Goal: Task Accomplishment & Management: Manage account settings

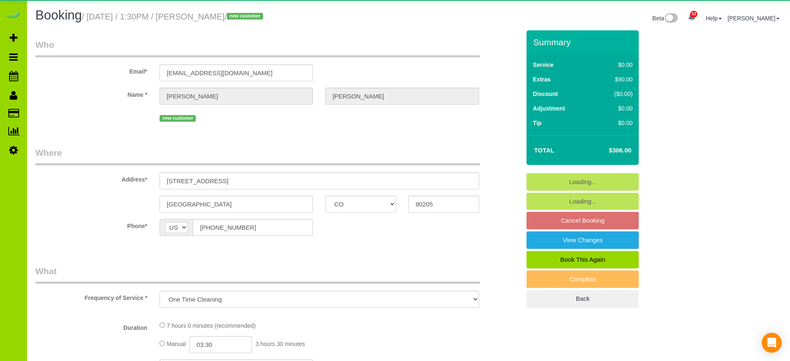
select select "CO"
select select "number:69"
select select "number:4"
select select "number:13"
select select "object:1211"
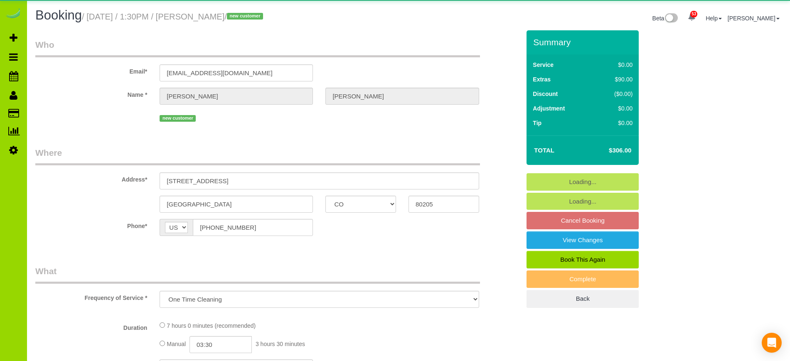
select select "spot1"
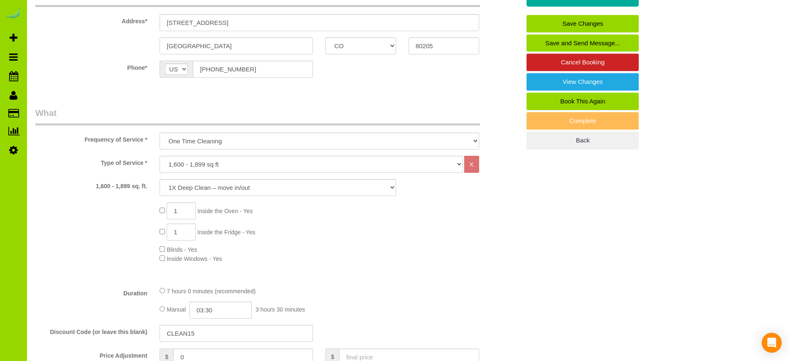
scroll to position [156, 0]
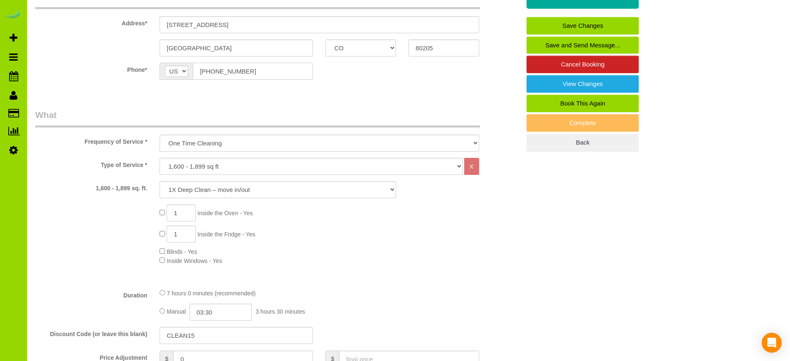
drag, startPoint x: 245, startPoint y: 72, endPoint x: 195, endPoint y: 80, distance: 50.8
click at [195, 80] on sui-booking-location "Phone* AF AL DZ AD AO AI AQ AG AR AM AW AU AT AZ BS BH BD BB BY BE BZ BJ BM BT …" at bounding box center [277, 74] width 485 height 23
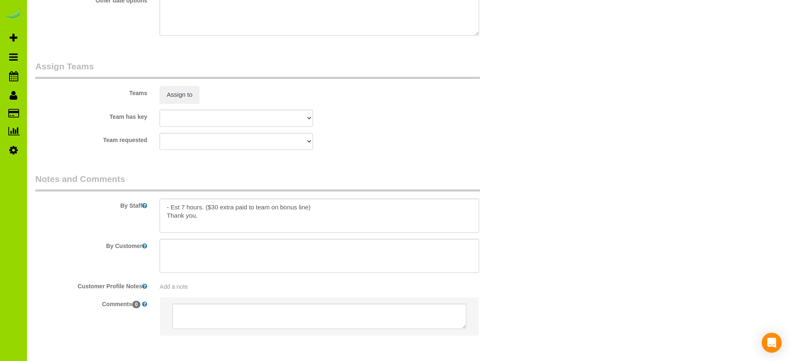
scroll to position [1138, 0]
click at [329, 211] on textarea at bounding box center [318, 218] width 319 height 34
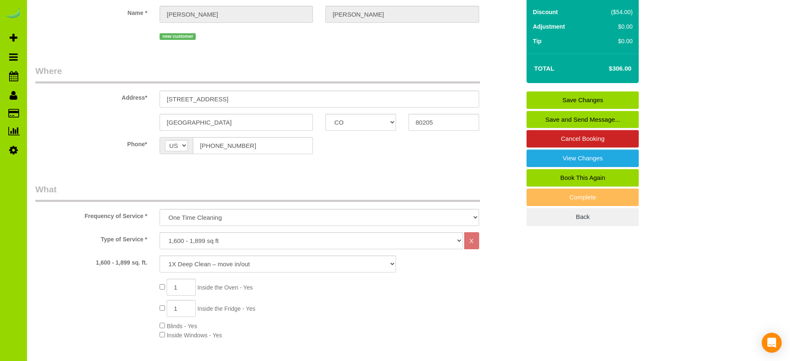
scroll to position [80, 0]
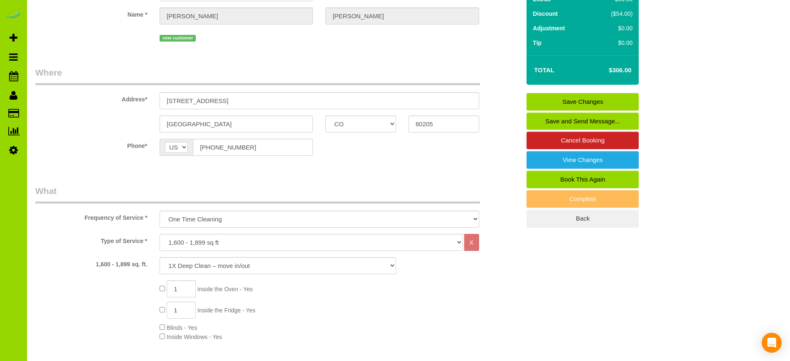
type textarea "- Est 7 hours. ($30 extra paid to team on bonus line) - Please call her 30 minu…"
click at [635, 103] on link "Save Changes" at bounding box center [582, 101] width 112 height 17
